Goal: Task Accomplishment & Management: Manage account settings

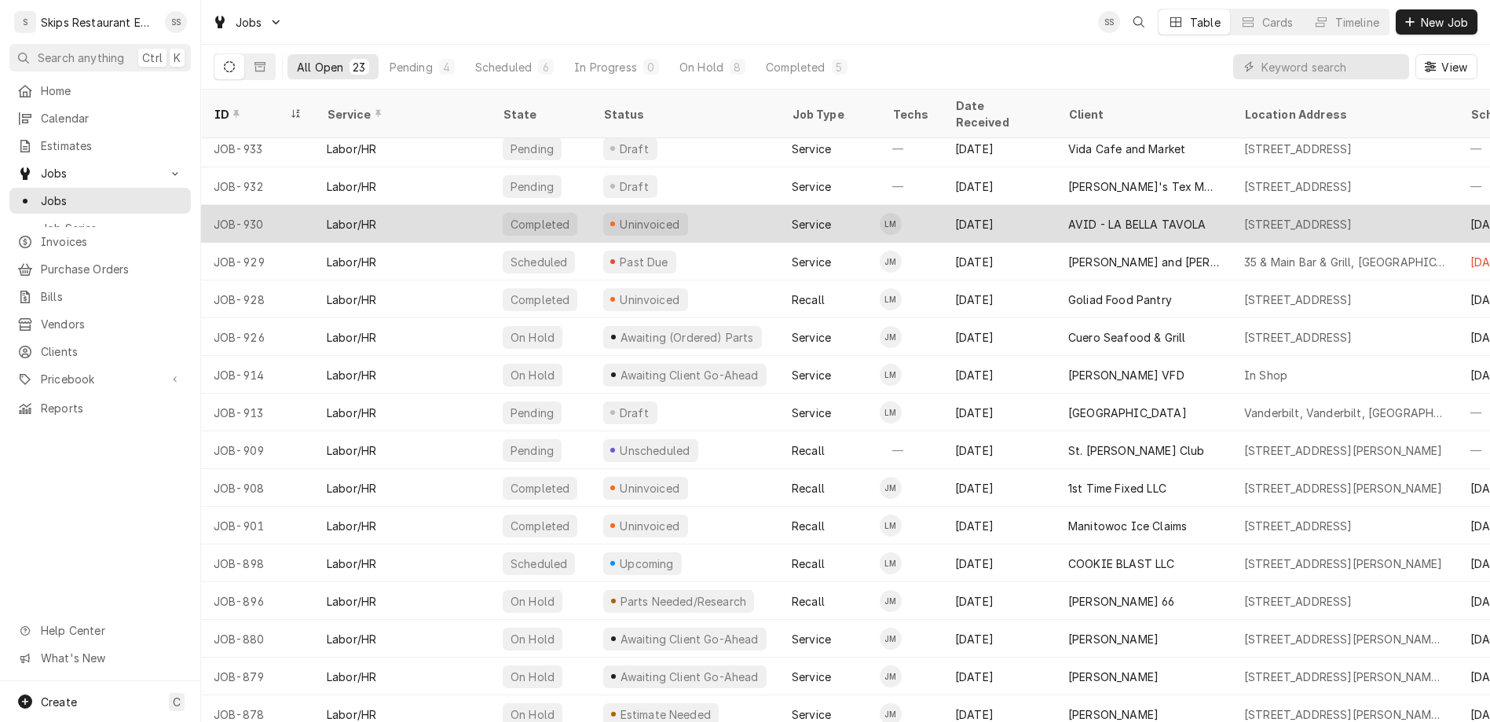
scroll to position [249, 0]
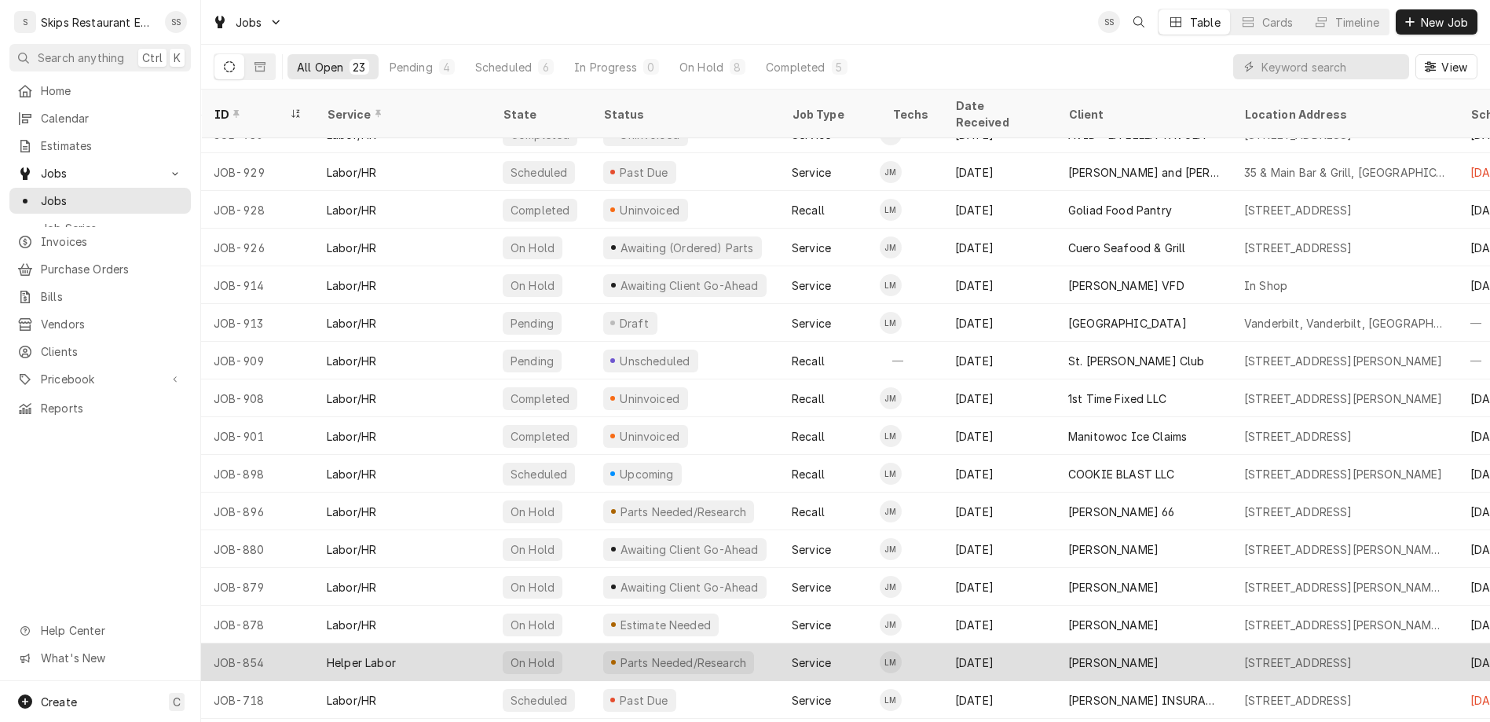
click at [1068, 654] on div "Kaden Frauenberger" at bounding box center [1113, 662] width 90 height 16
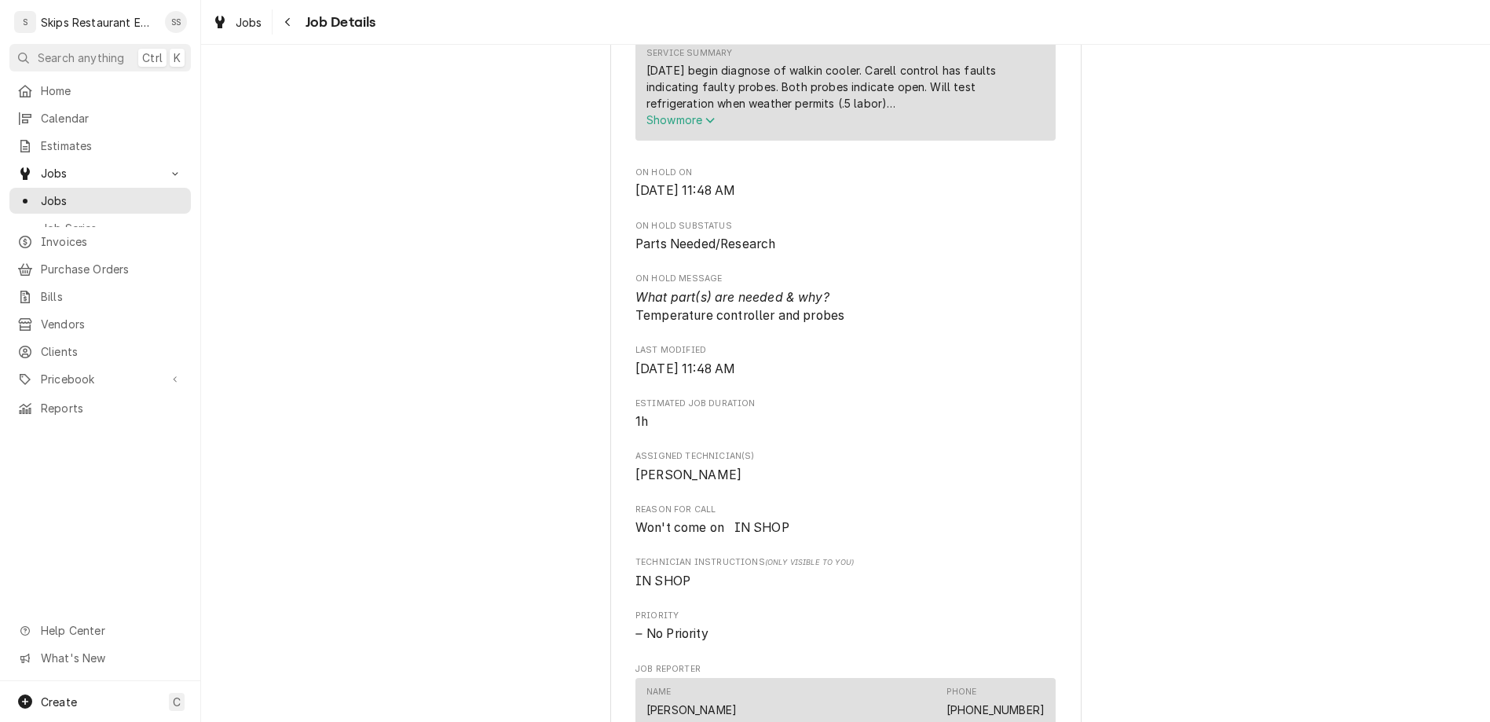
scroll to position [674, 0]
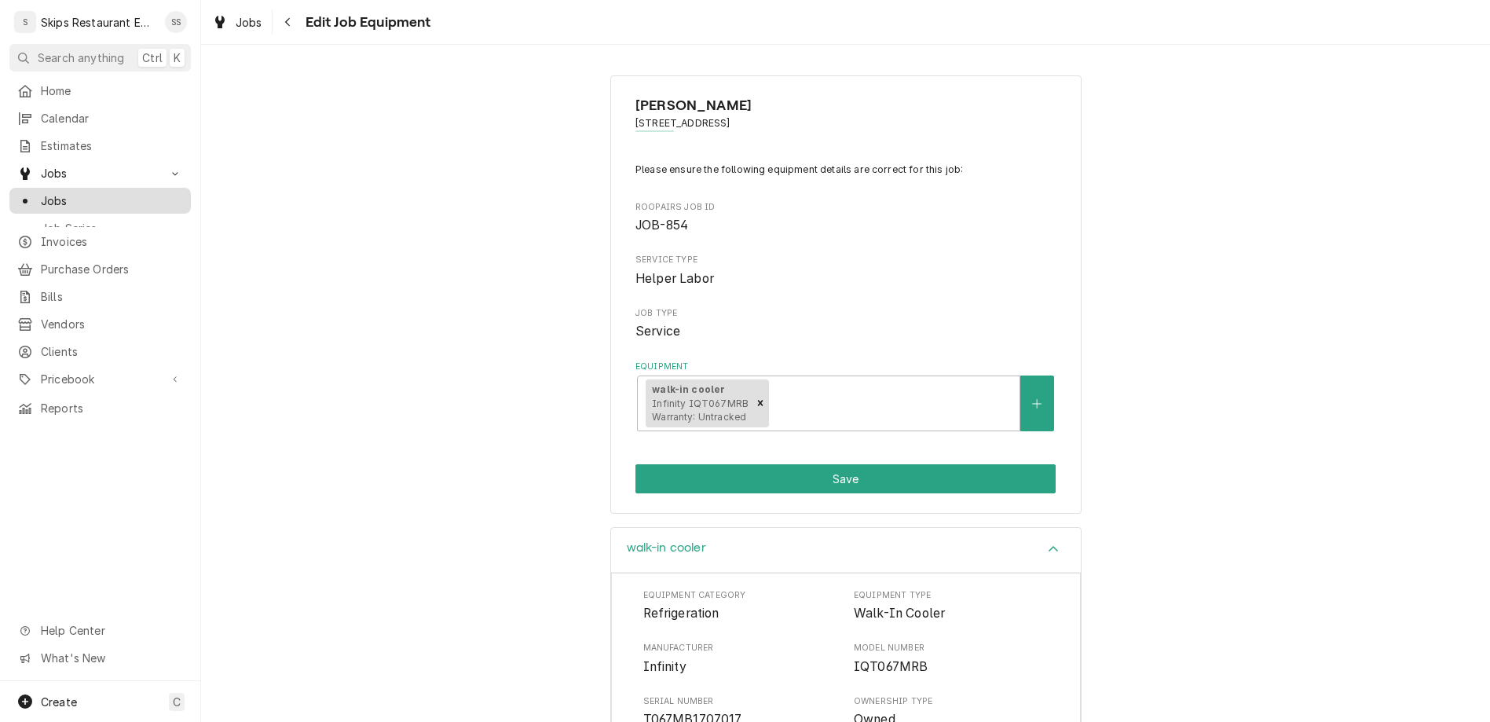
click at [41, 192] on span "Jobs" at bounding box center [112, 200] width 142 height 16
